Goal: Information Seeking & Learning: Check status

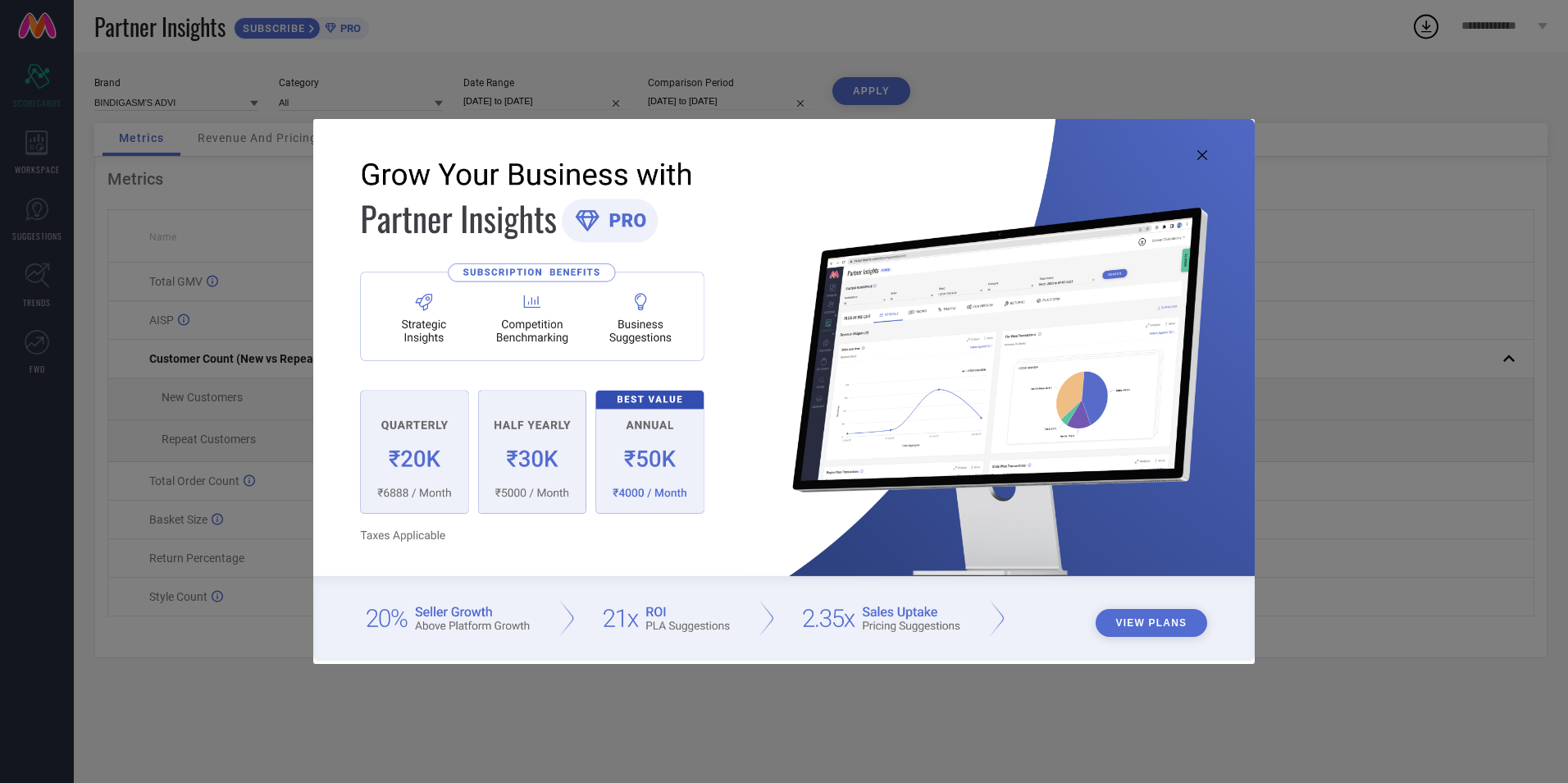
click at [1204, 155] on icon at bounding box center [1202, 155] width 10 height 10
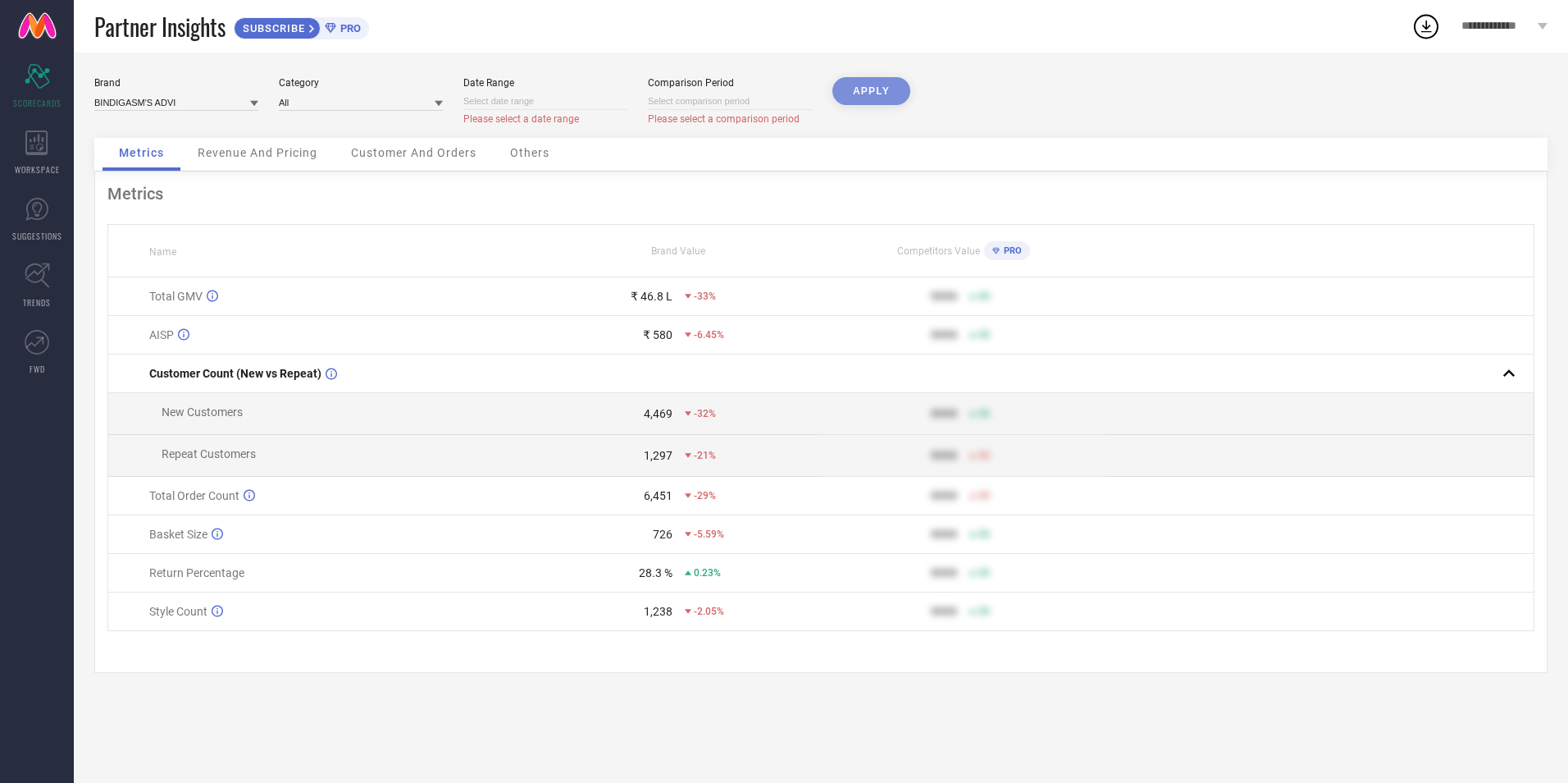
select select "7"
select select "2025"
select select "8"
select select "2025"
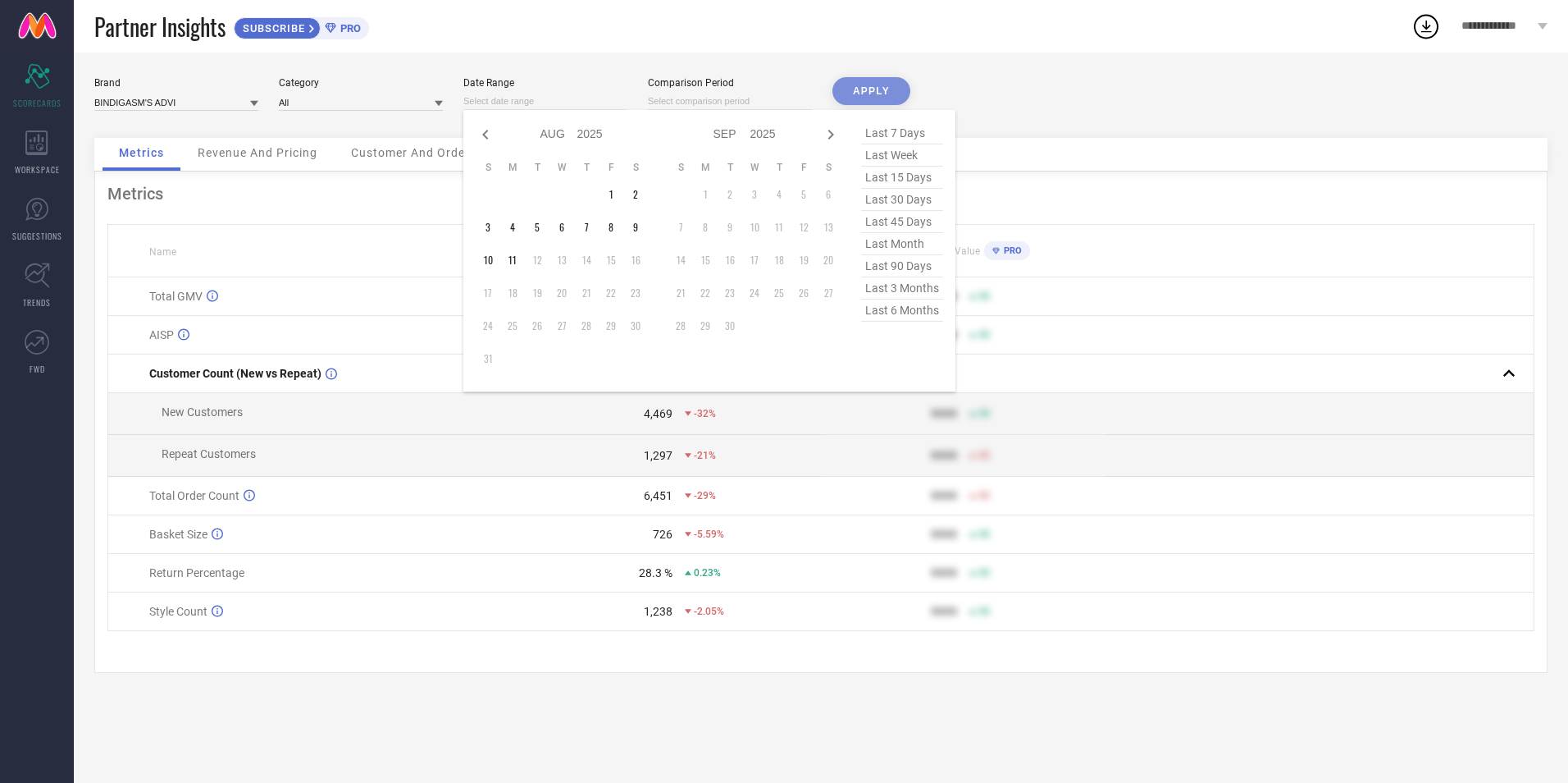
click at [538, 100] on input at bounding box center [545, 101] width 164 height 17
click at [910, 219] on span "last 45 days" at bounding box center [902, 222] width 82 height 22
type input "[DATE] to [DATE]"
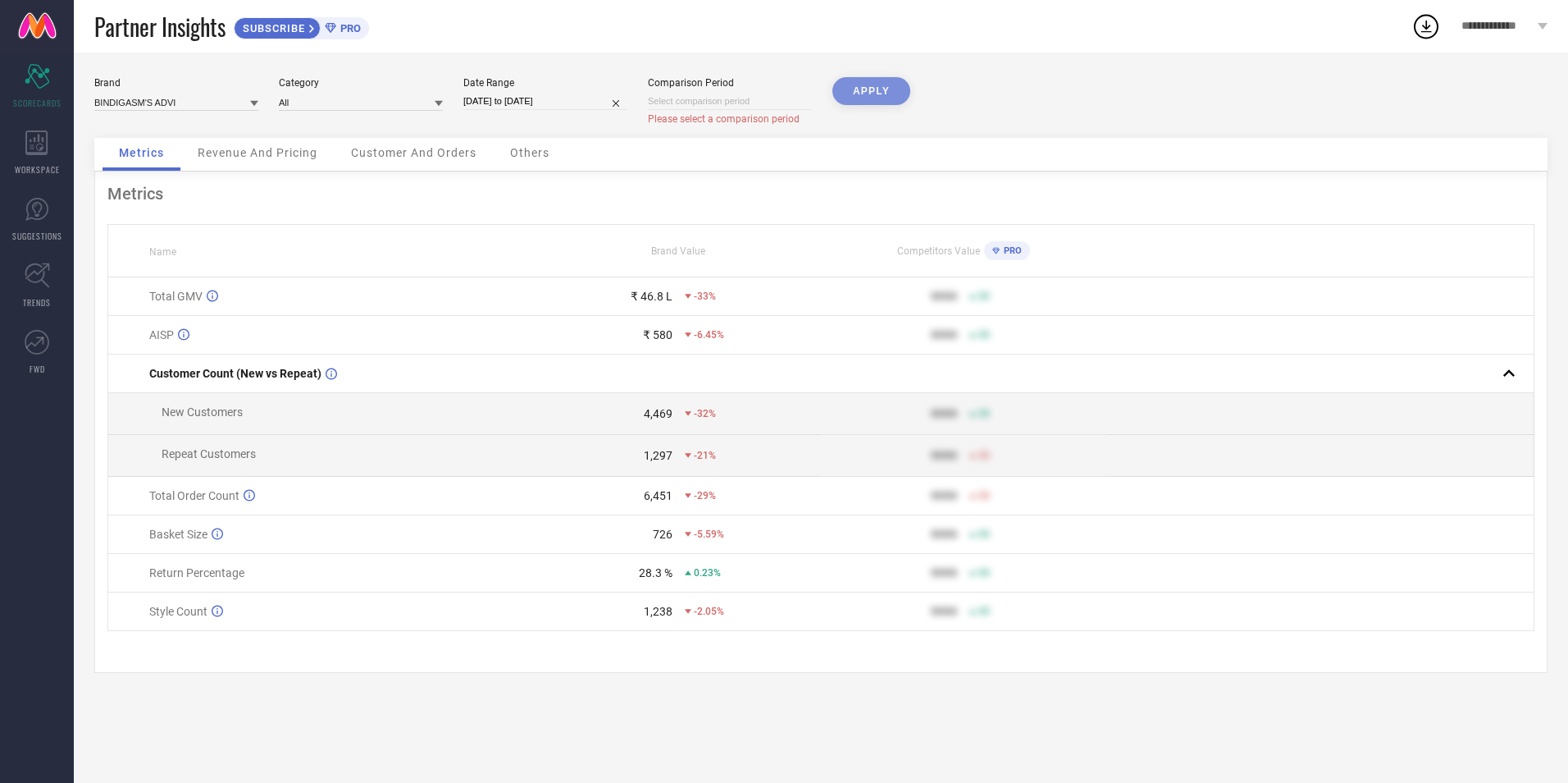
select select "7"
select select "2025"
select select "8"
select select "2025"
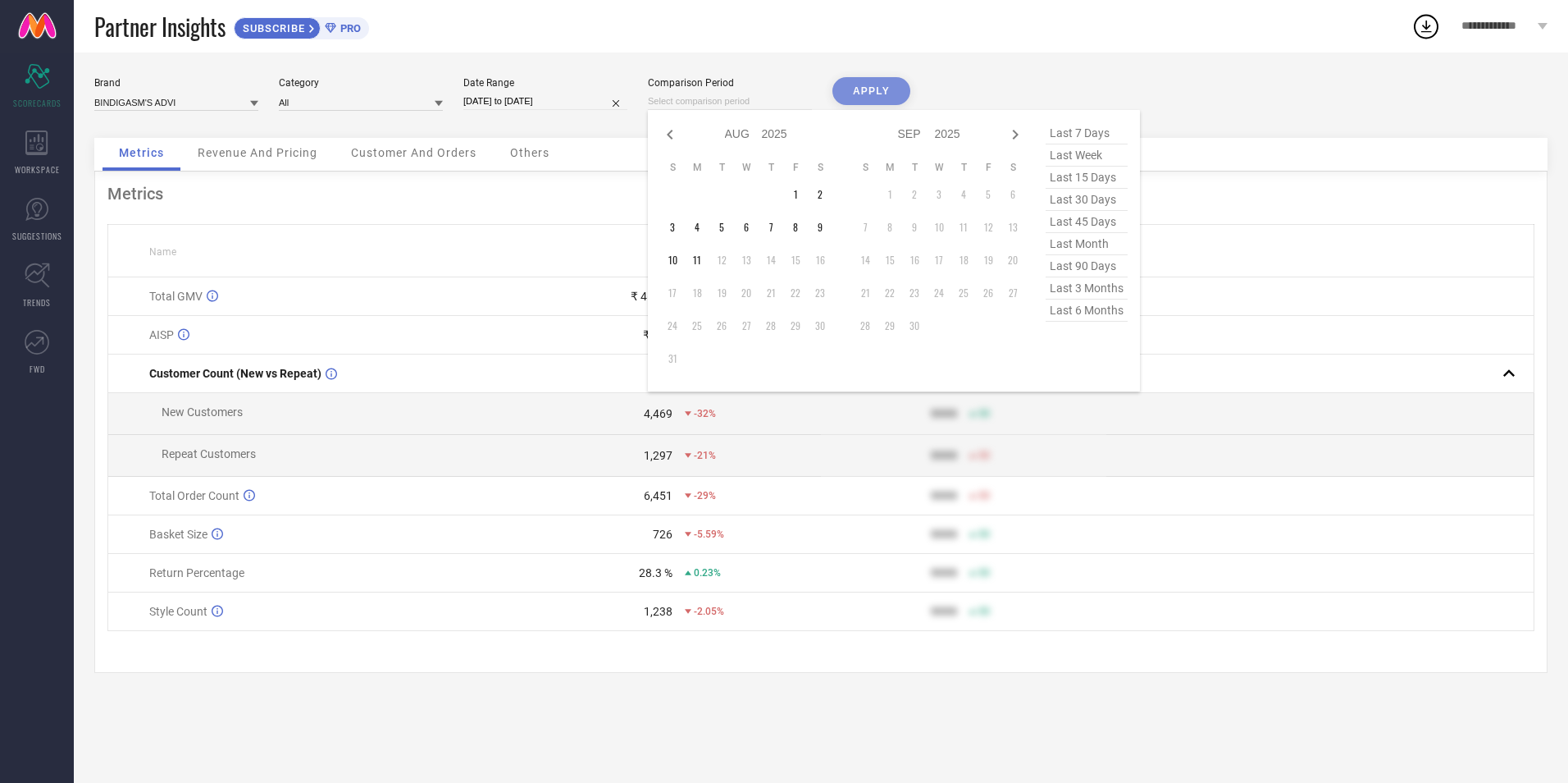
click at [706, 94] on input at bounding box center [729, 101] width 164 height 17
click at [1103, 229] on span "last 45 days" at bounding box center [1085, 222] width 82 height 22
type input "[DATE] to [DATE]"
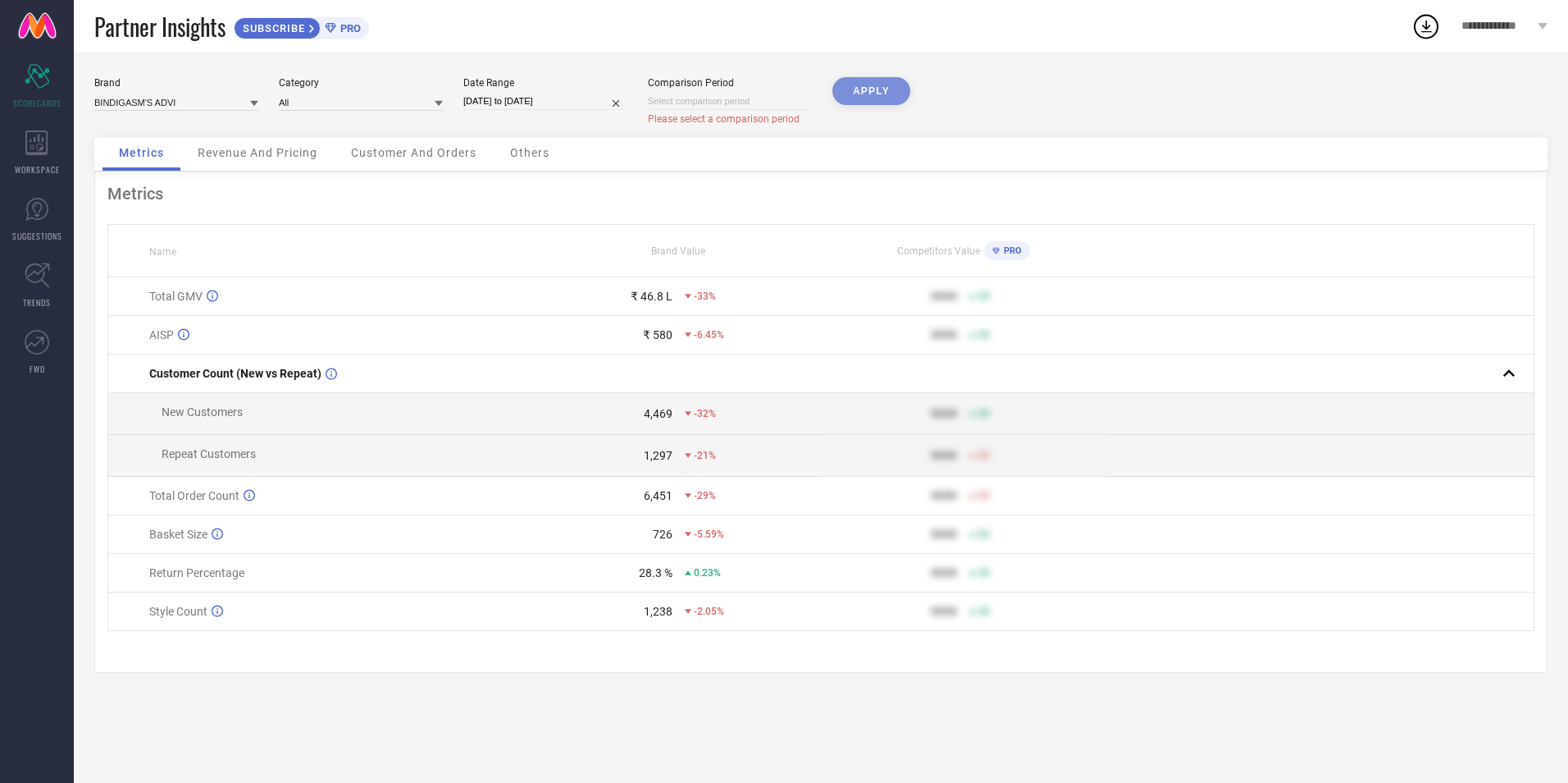
select select "7"
select select "2025"
select select "8"
select select "2025"
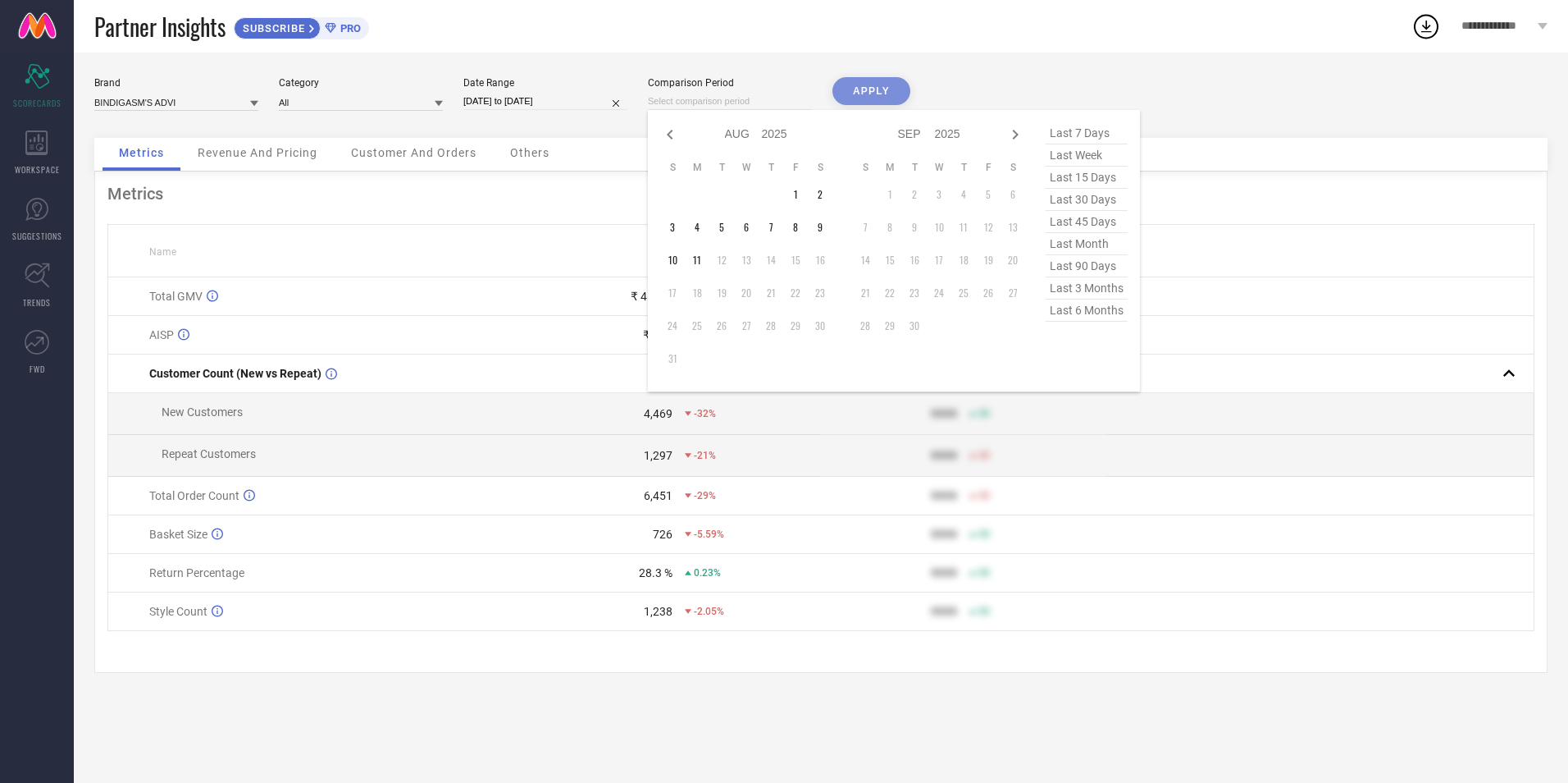
click at [722, 98] on input at bounding box center [729, 101] width 164 height 17
click at [666, 131] on icon at bounding box center [670, 134] width 20 height 20
select select "6"
select select "2025"
select select "7"
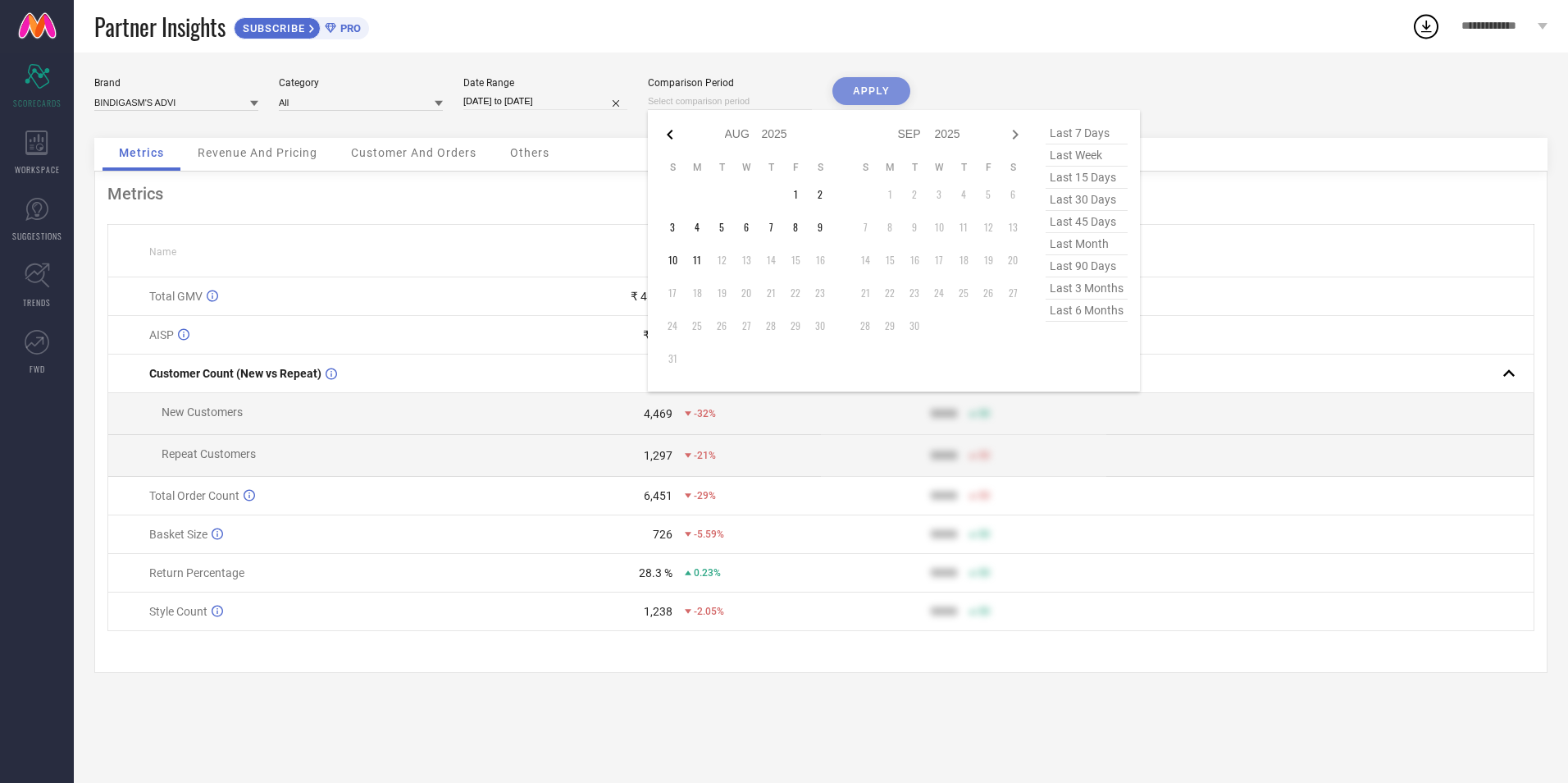
select select "2025"
click at [666, 131] on icon at bounding box center [670, 134] width 20 height 20
select select "5"
select select "2025"
select select "6"
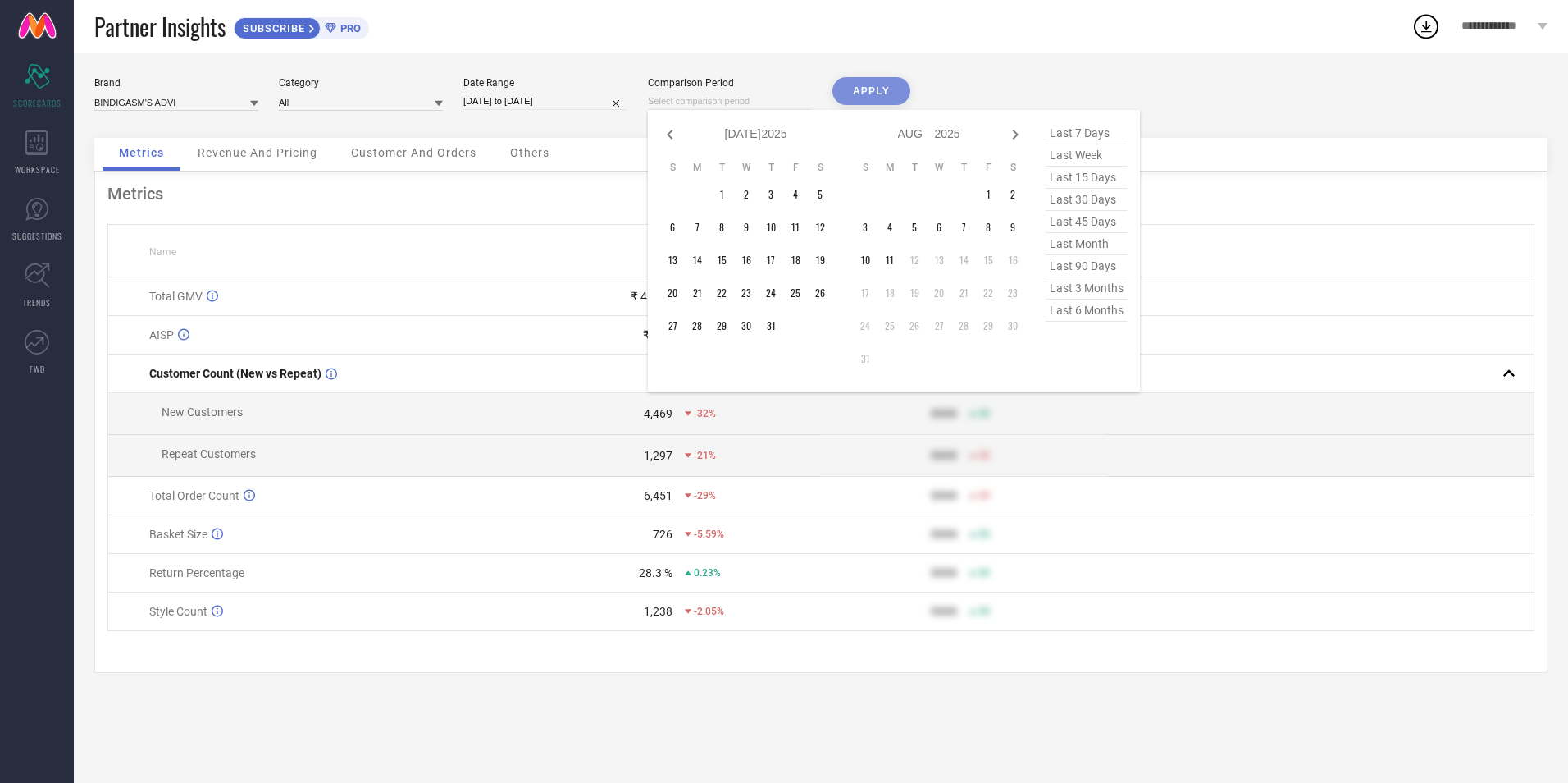
select select "2025"
click at [796, 233] on td "13" at bounding box center [795, 227] width 25 height 25
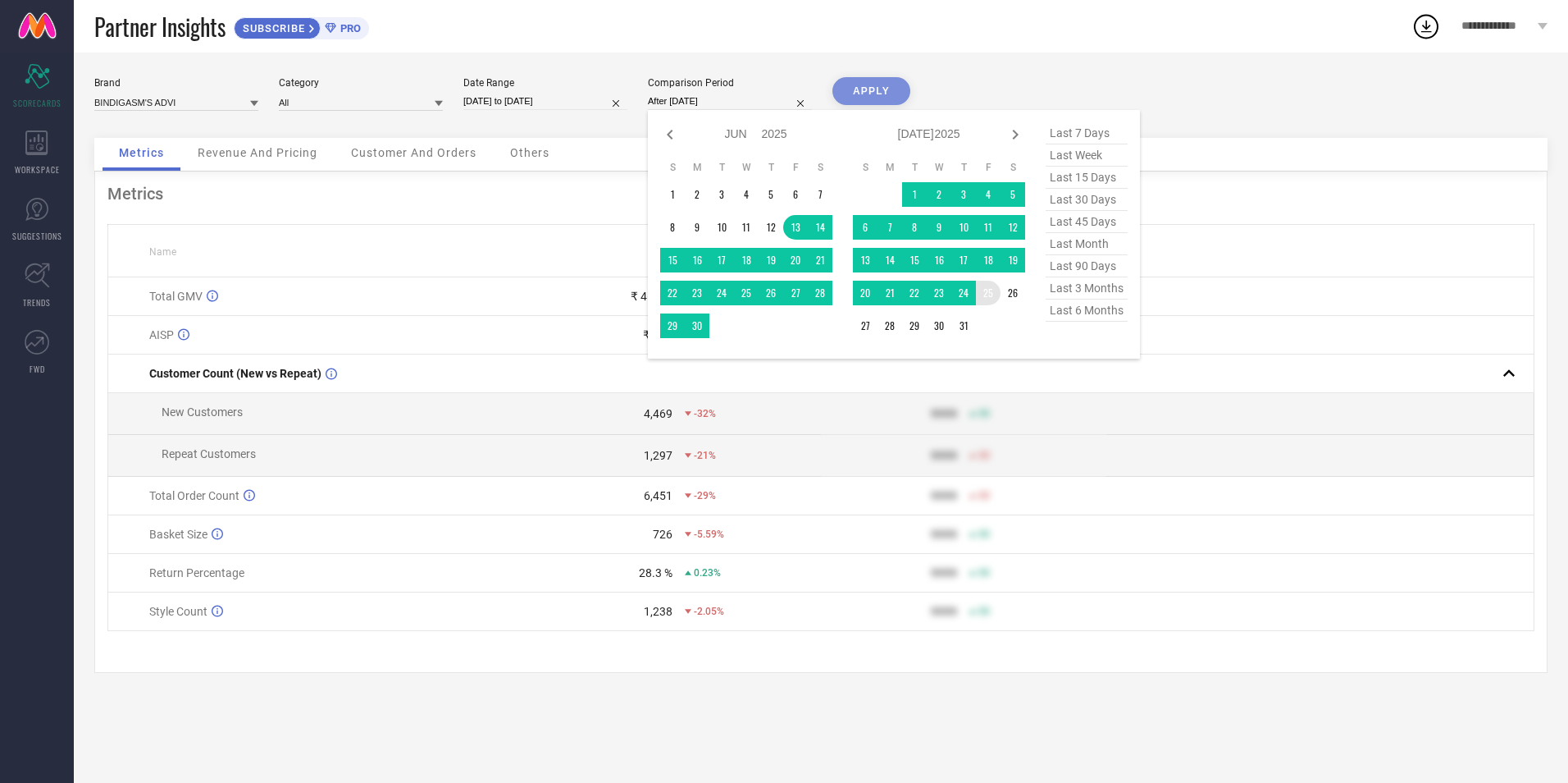
type input "[DATE] to [DATE]"
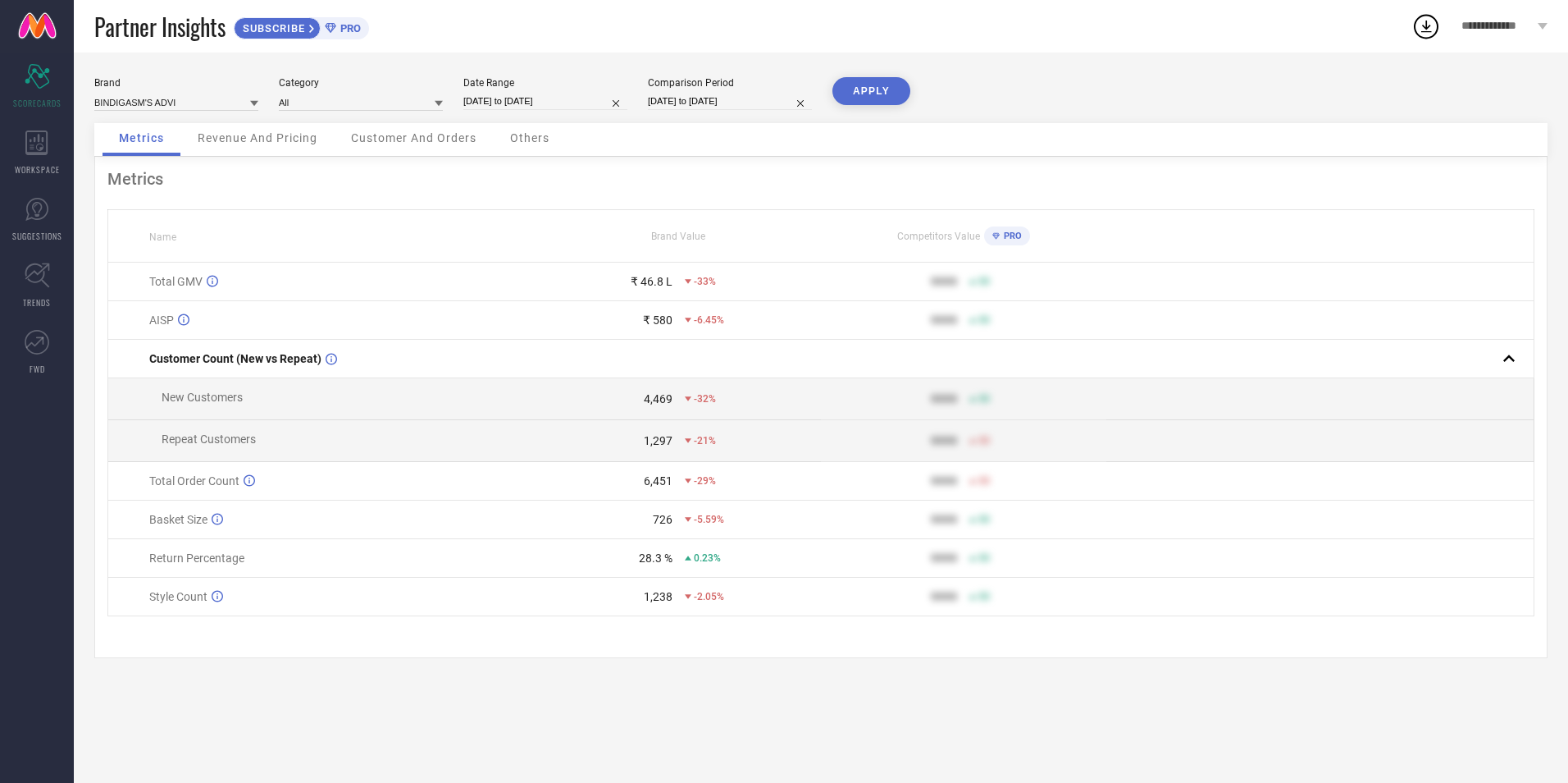
click at [879, 95] on button "APPLY" at bounding box center [870, 91] width 78 height 28
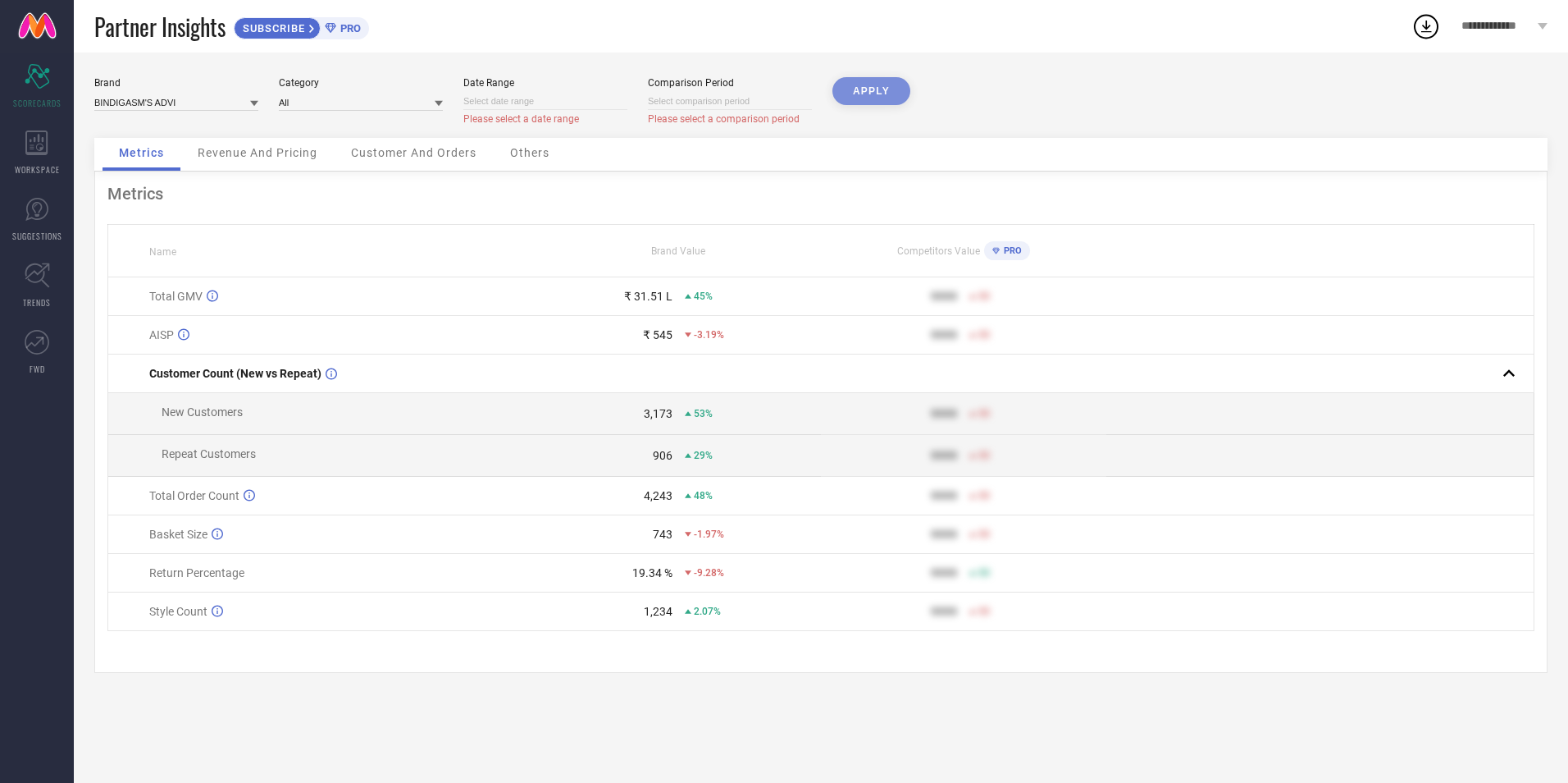
click at [552, 102] on input at bounding box center [545, 101] width 164 height 17
select select "7"
select select "2025"
select select "8"
select select "2025"
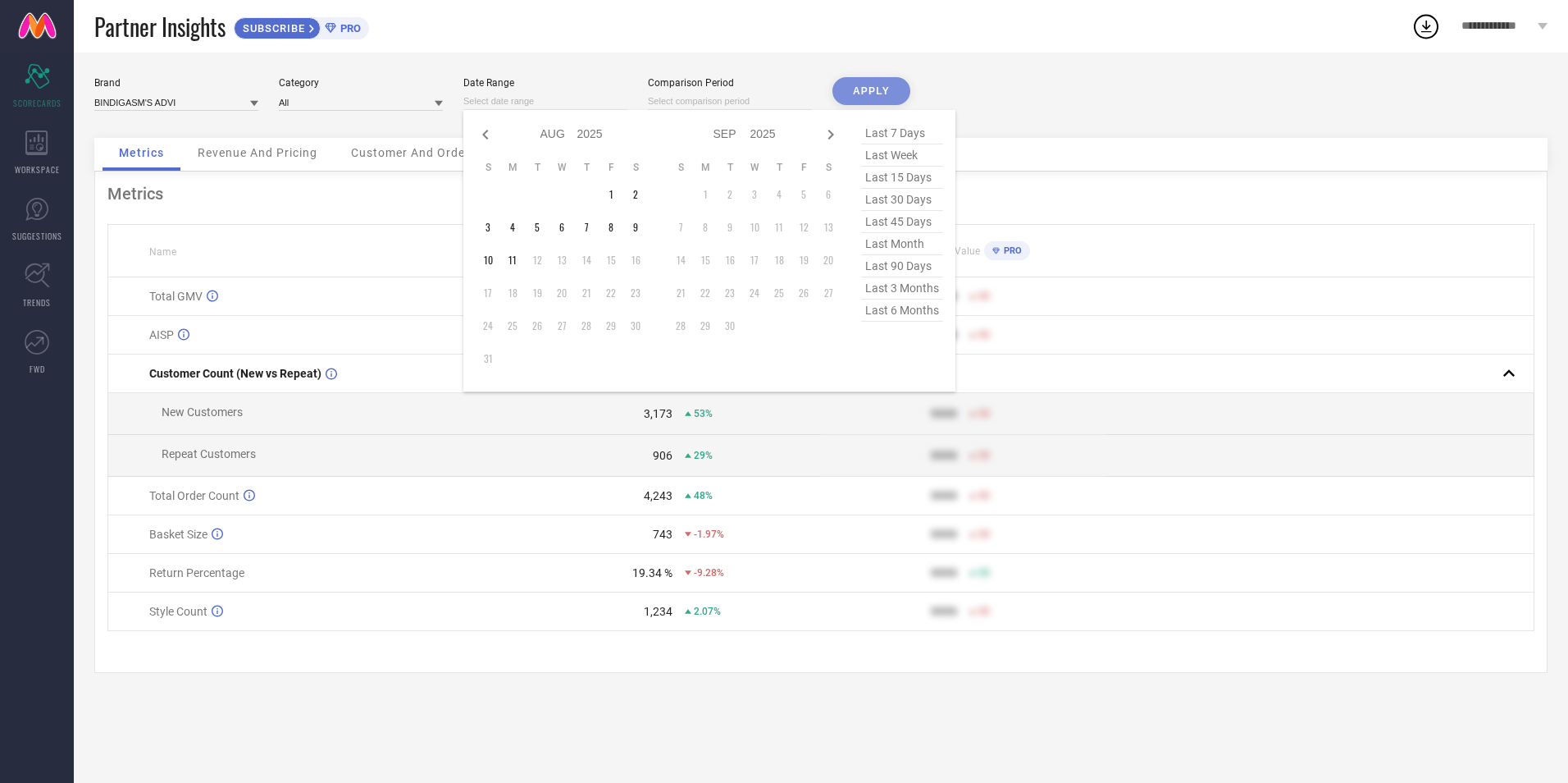
click at [903, 251] on span "last month" at bounding box center [902, 244] width 82 height 22
type input "[DATE] to [DATE]"
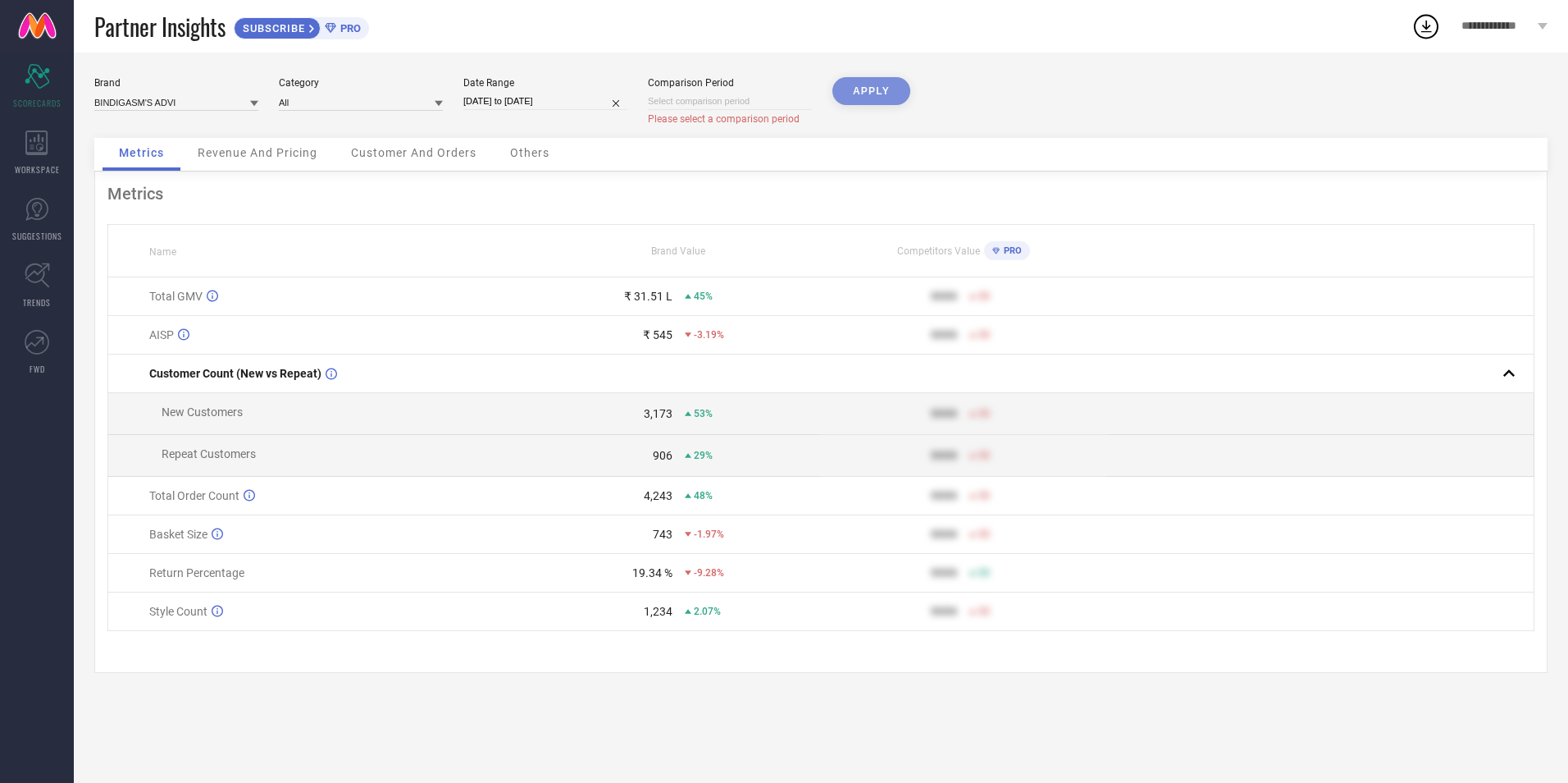
select select "7"
select select "2025"
select select "8"
select select "2025"
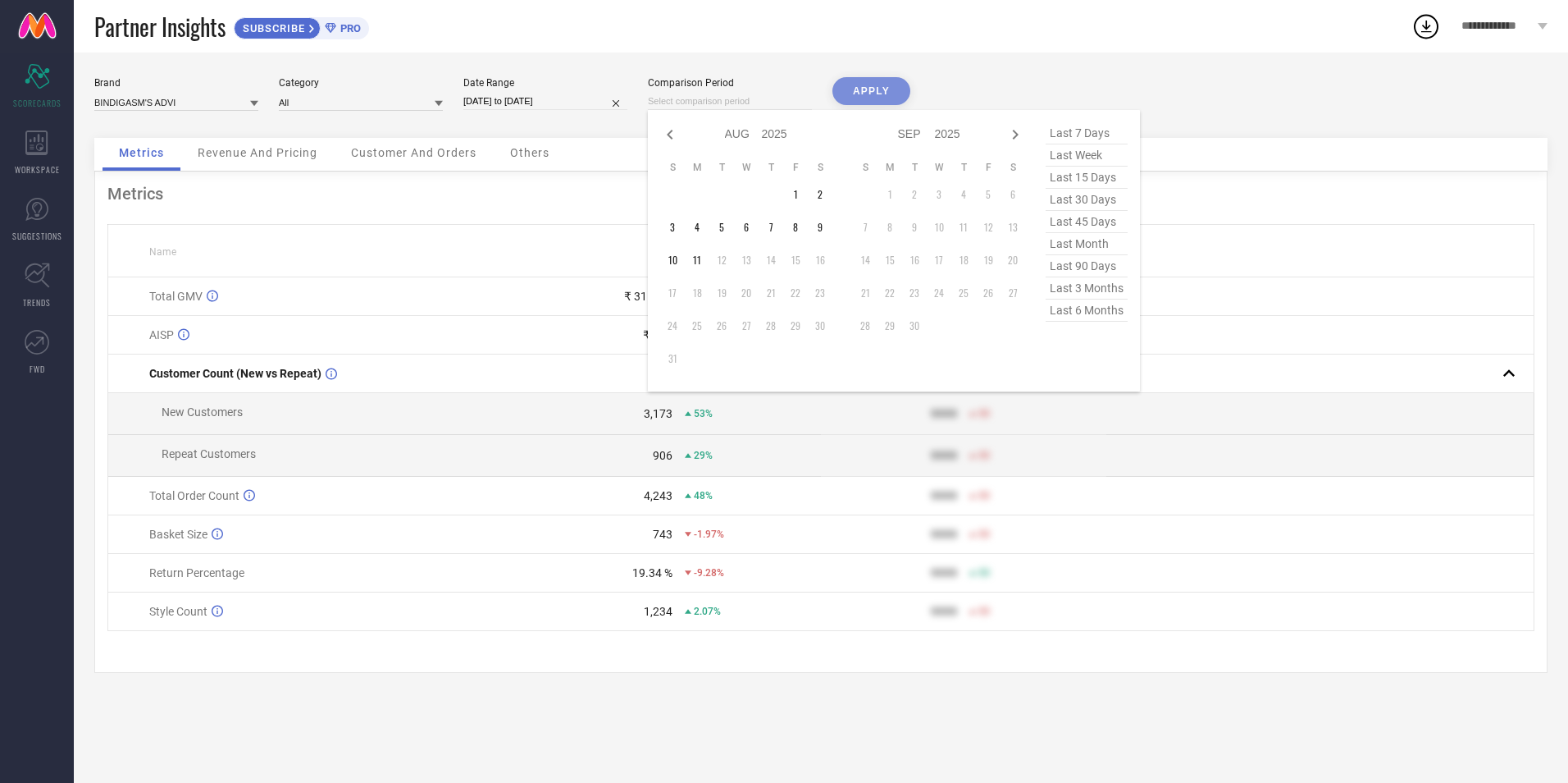
click at [725, 96] on input at bounding box center [729, 101] width 164 height 17
click at [671, 132] on icon at bounding box center [670, 134] width 6 height 10
select select "6"
select select "2025"
select select "7"
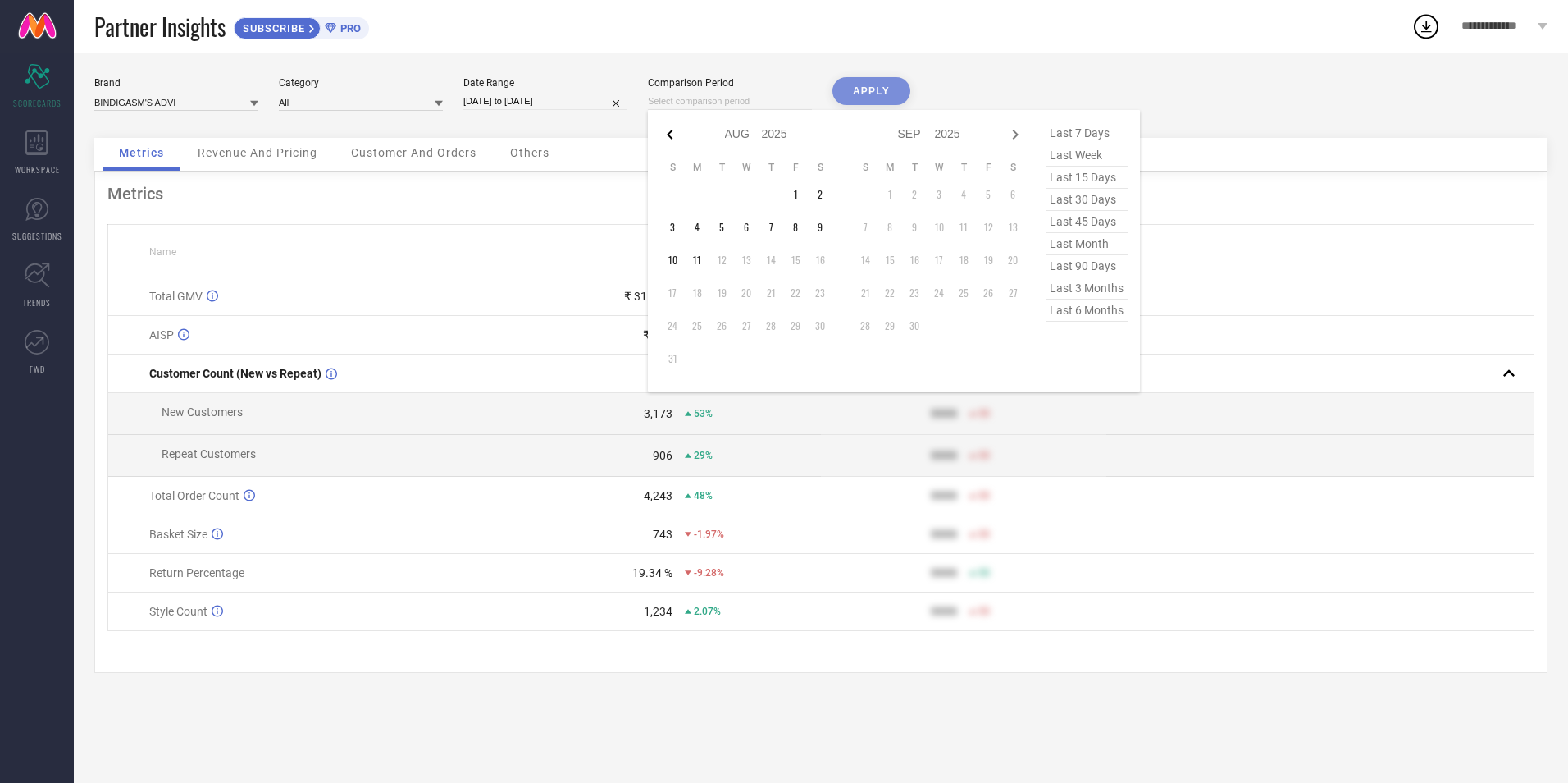
select select "2025"
click at [671, 132] on icon at bounding box center [670, 134] width 6 height 10
select select "5"
select select "2025"
select select "6"
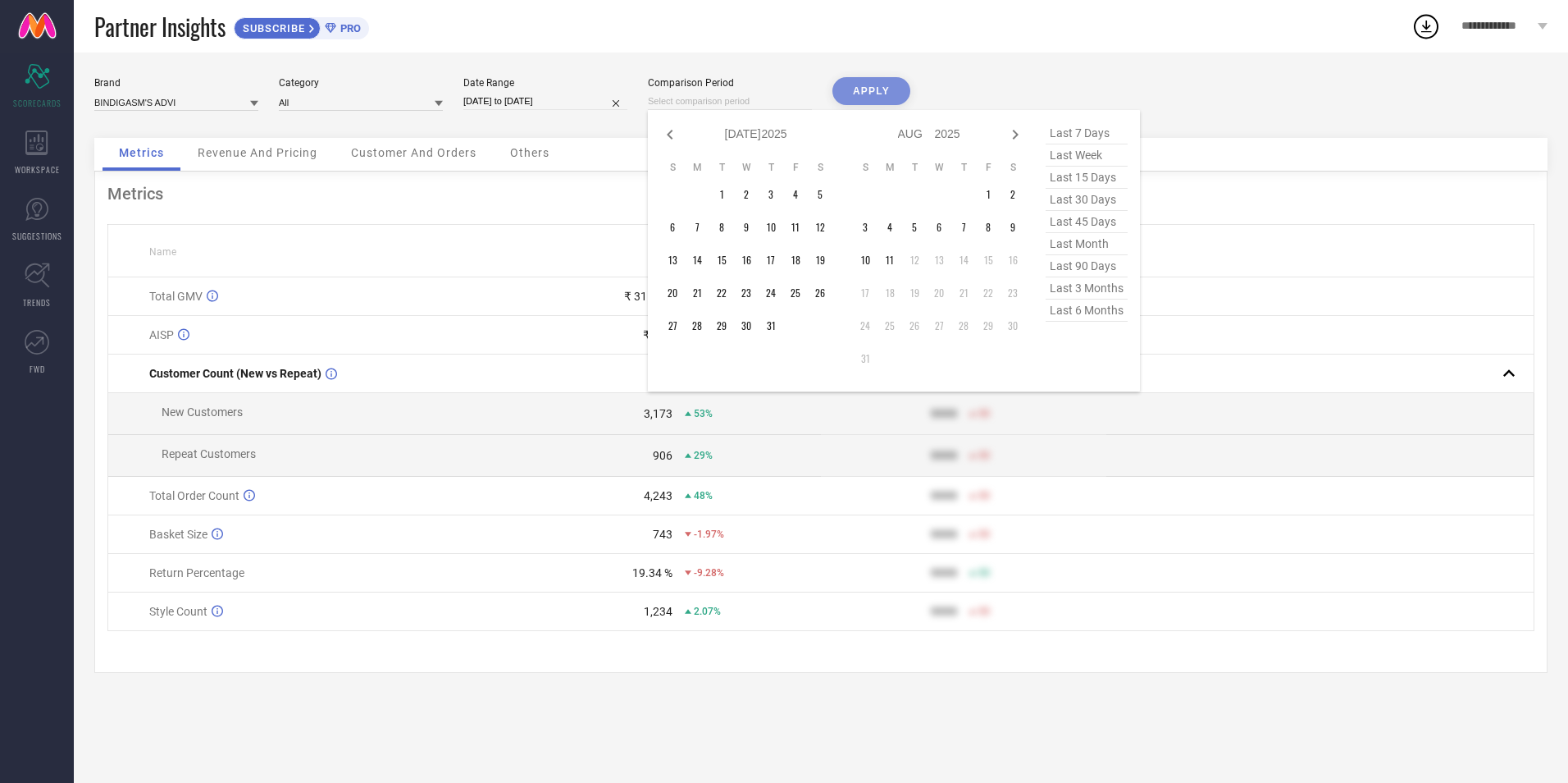
select select "2025"
click at [672, 192] on td "1" at bounding box center [672, 194] width 25 height 25
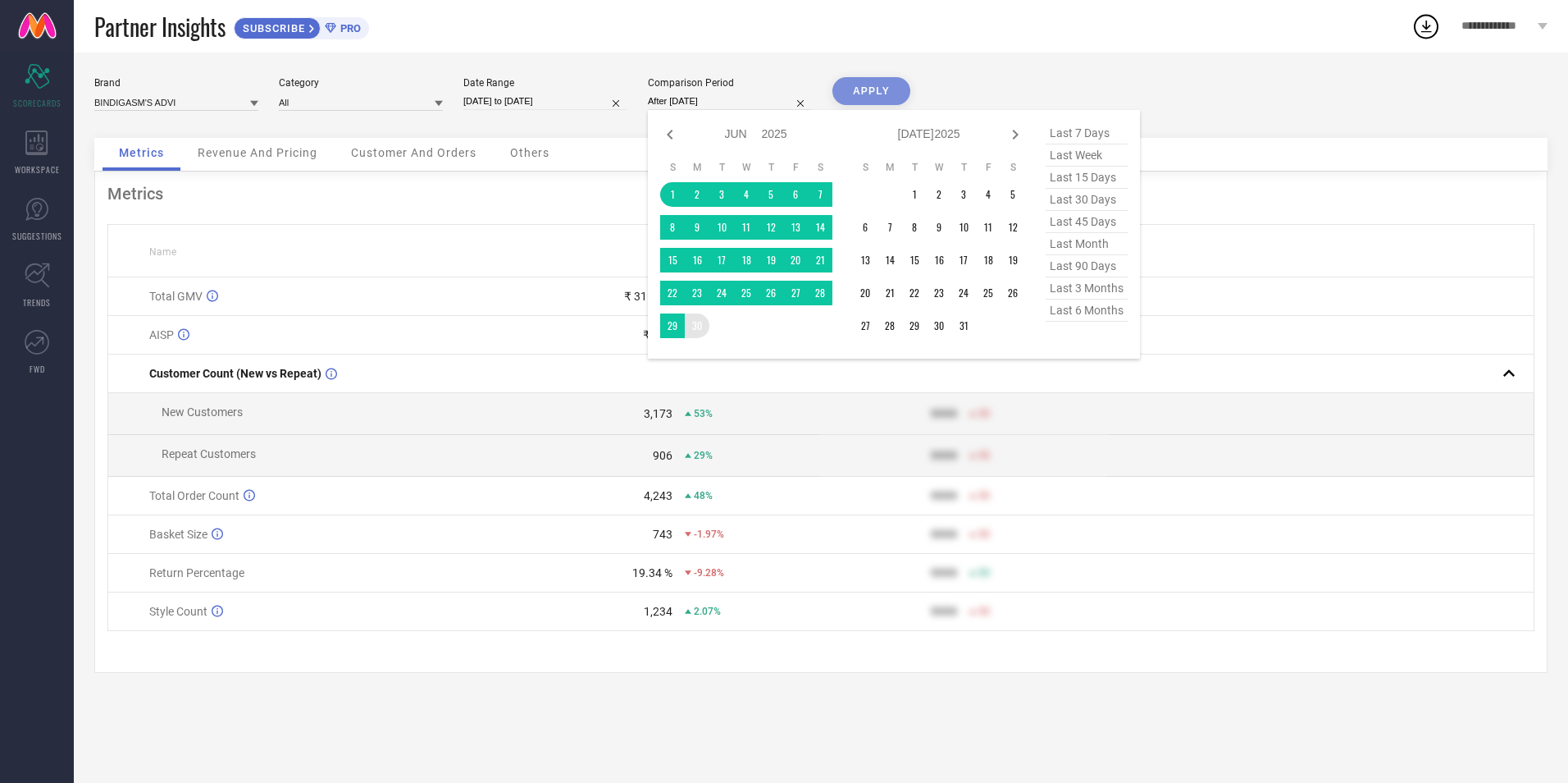
type input "[DATE] to [DATE]"
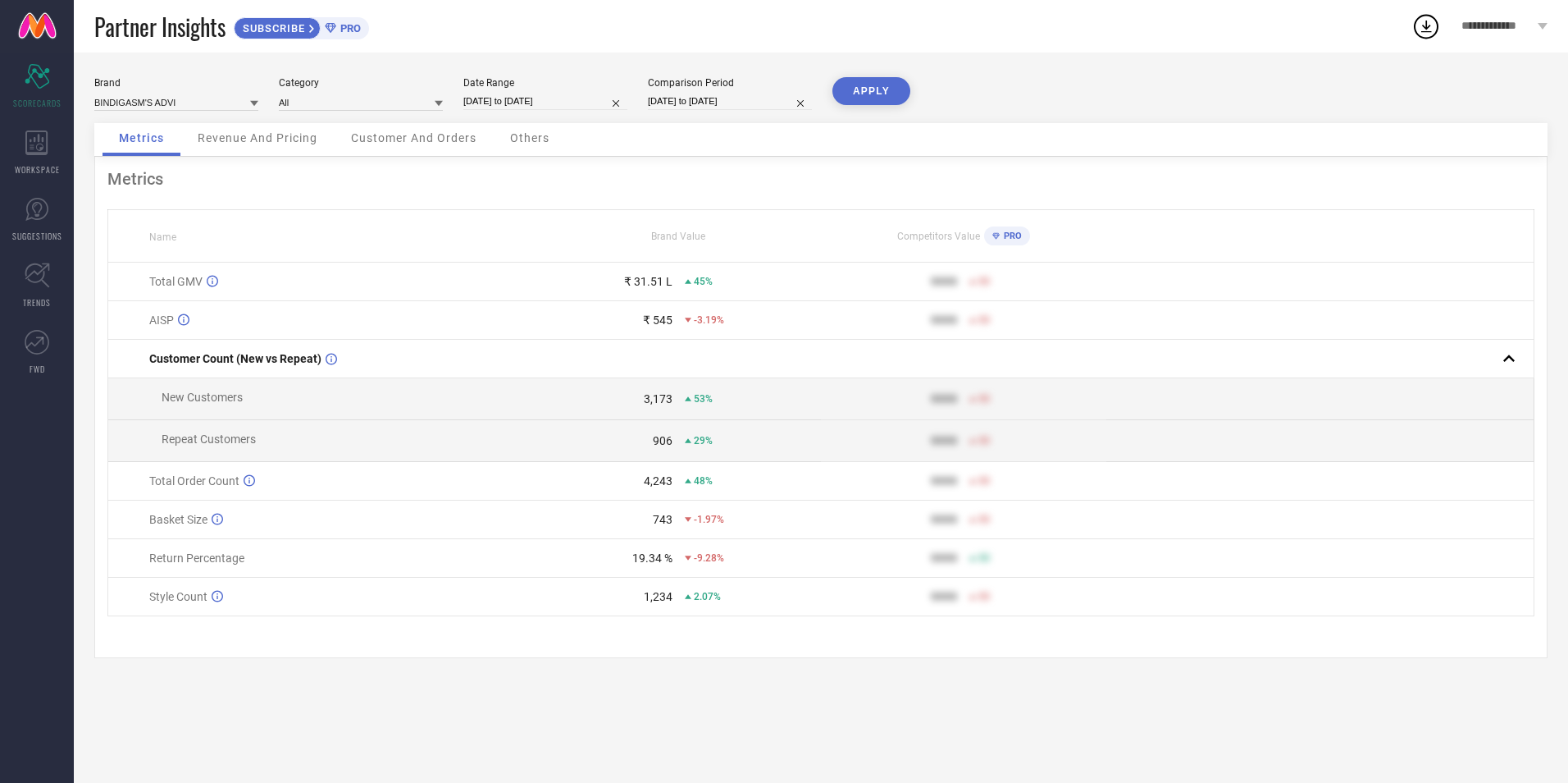
click at [873, 94] on button "APPLY" at bounding box center [870, 91] width 78 height 28
click at [248, 138] on span "Revenue And Pricing" at bounding box center [257, 137] width 119 height 13
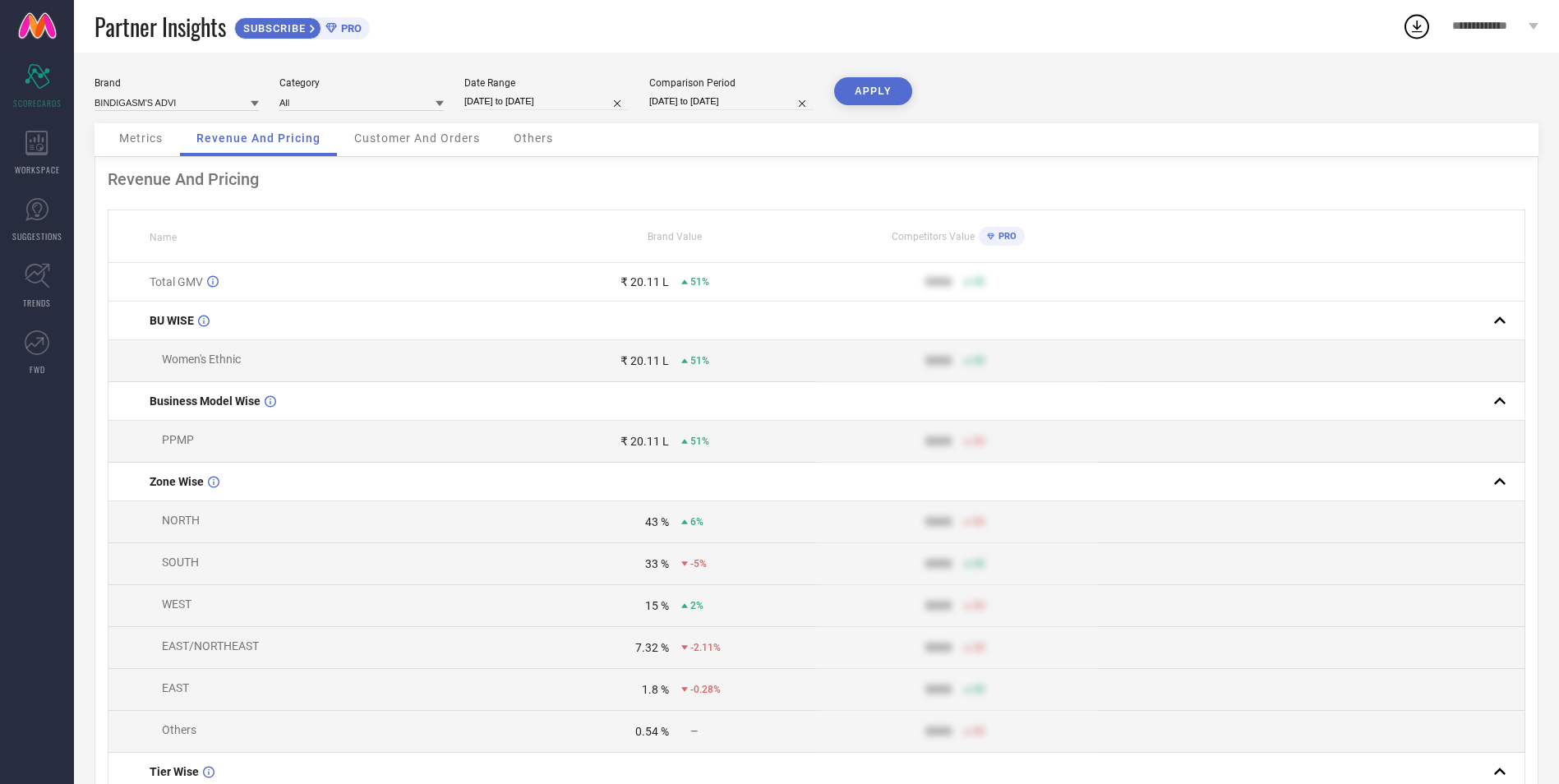
click at [374, 143] on span "Customer And Orders" at bounding box center [416, 137] width 126 height 13
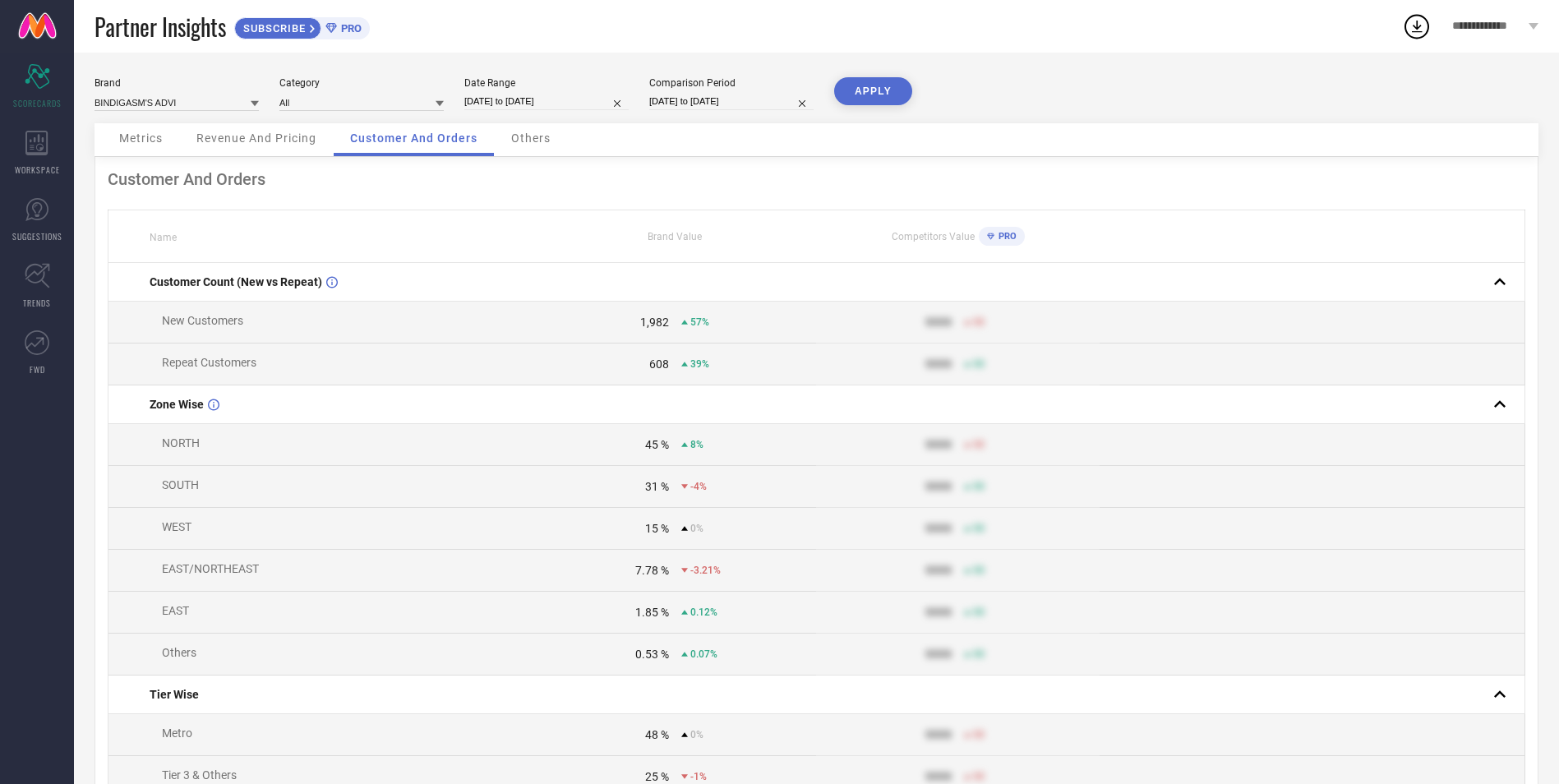
click at [542, 139] on span "Others" at bounding box center [531, 137] width 40 height 13
